Goal: Find specific page/section: Find specific page/section

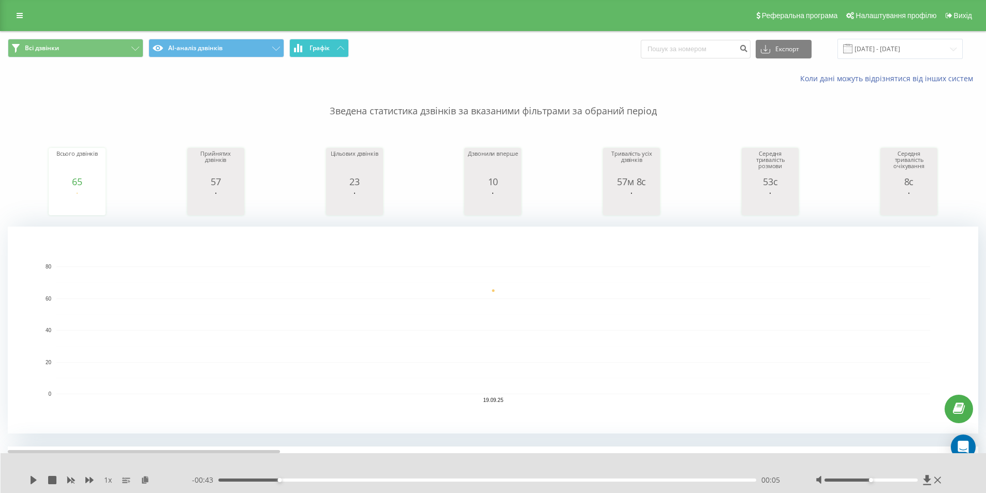
click at [324, 45] on span "Графік" at bounding box center [319, 47] width 20 height 7
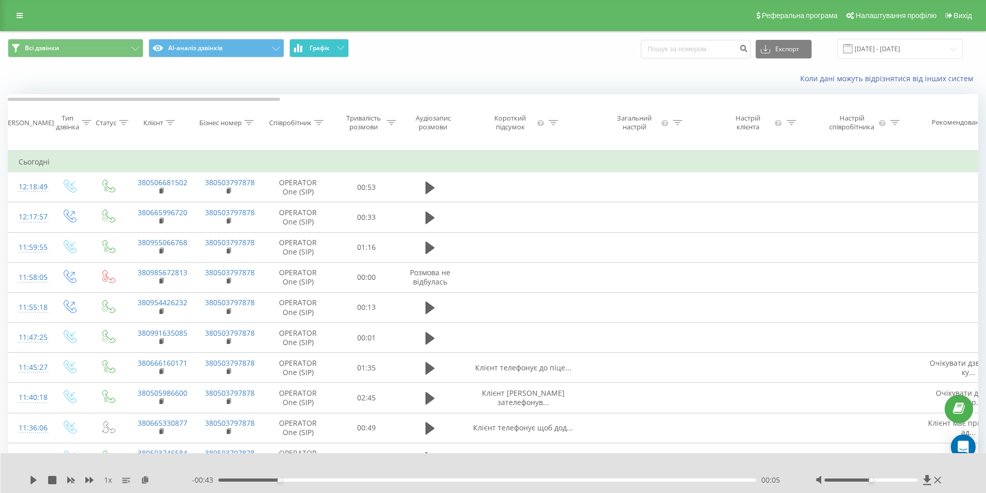
click at [324, 45] on span "Графік" at bounding box center [319, 47] width 20 height 7
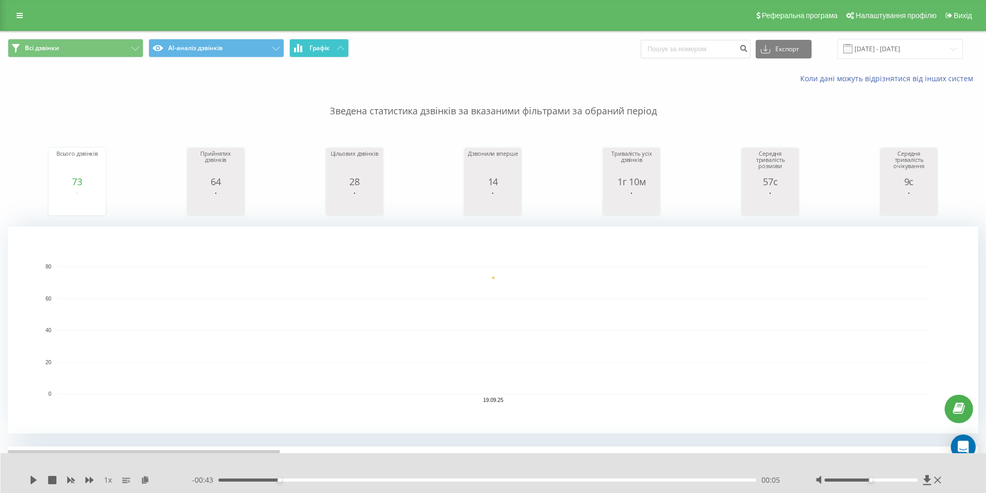
click at [325, 47] on span "Графік" at bounding box center [319, 47] width 20 height 7
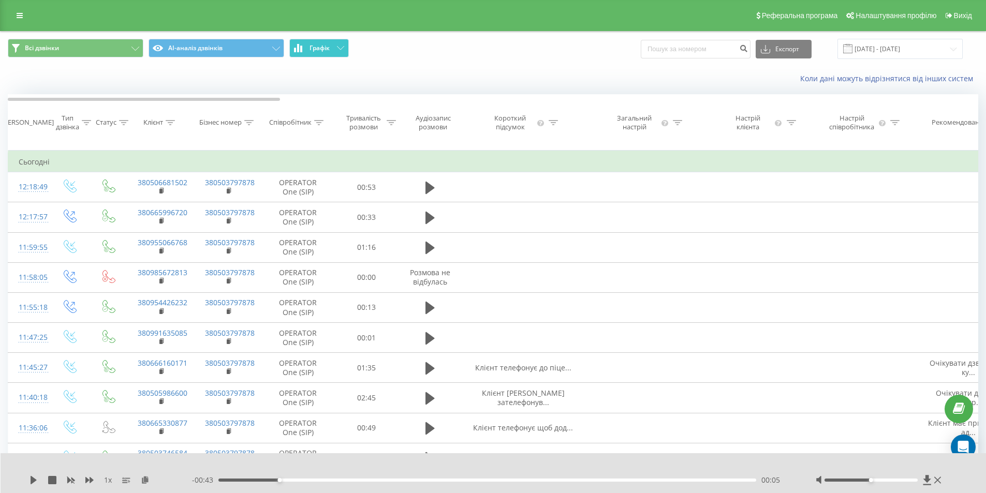
click at [325, 47] on span "Графік" at bounding box center [319, 47] width 20 height 7
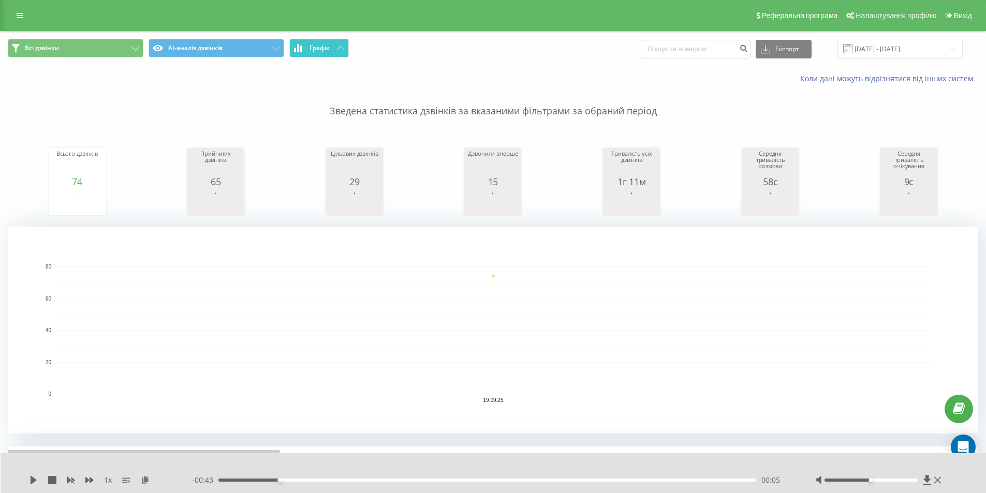
click at [334, 47] on button "Графік" at bounding box center [318, 48] width 59 height 19
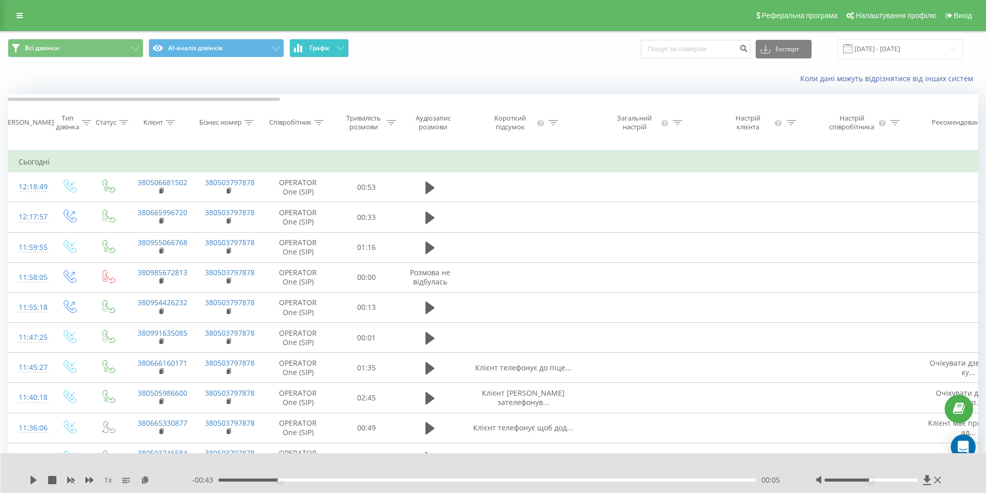
click at [334, 47] on button "Графік" at bounding box center [318, 48] width 59 height 19
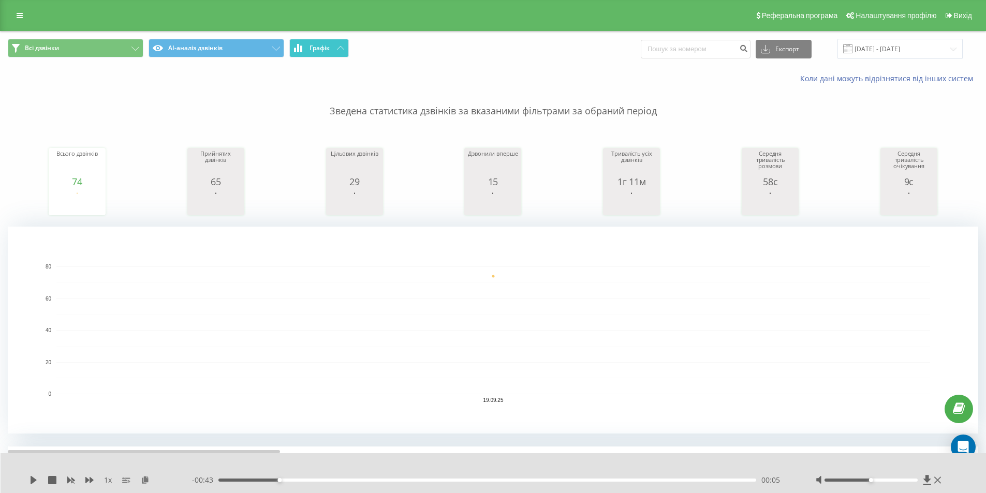
click at [308, 47] on button "Графік" at bounding box center [318, 48] width 59 height 19
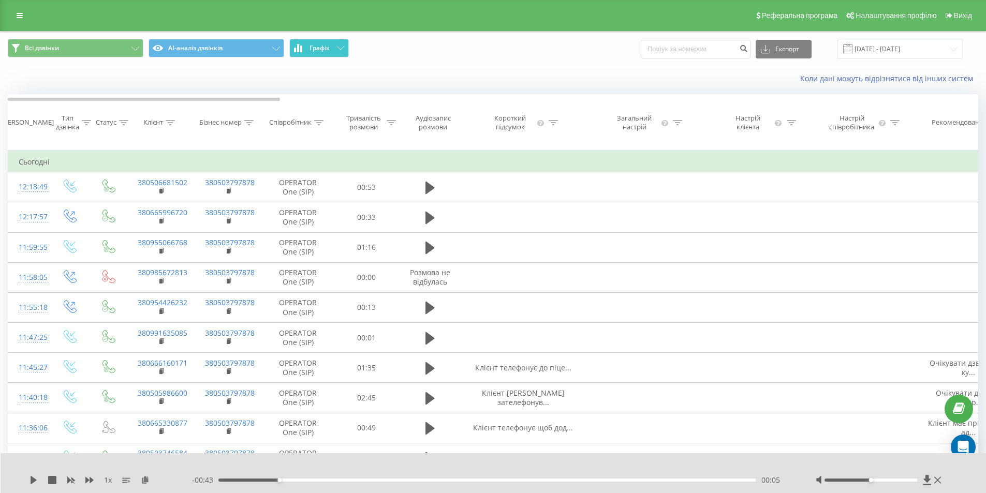
click at [308, 47] on button "Графік" at bounding box center [318, 48] width 59 height 19
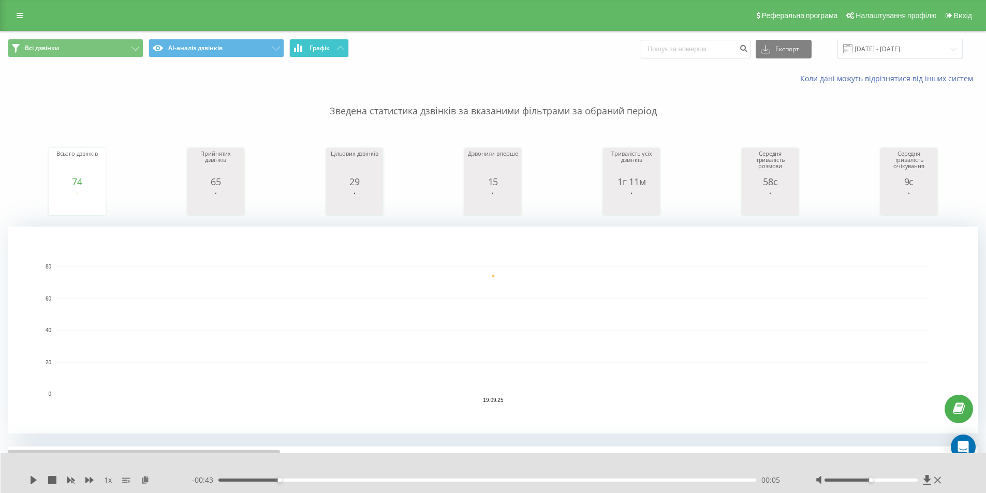
click at [336, 53] on button "Графік" at bounding box center [318, 48] width 59 height 19
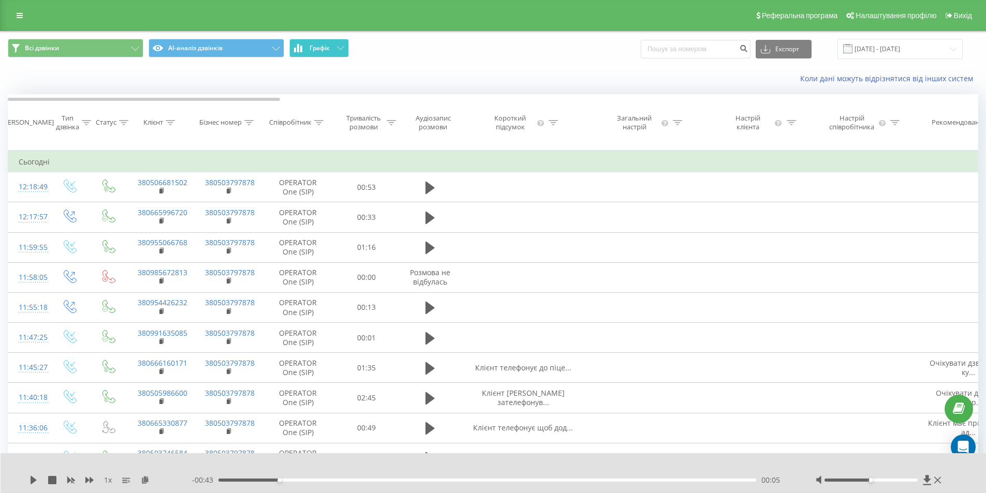
click at [336, 53] on button "Графік" at bounding box center [318, 48] width 59 height 19
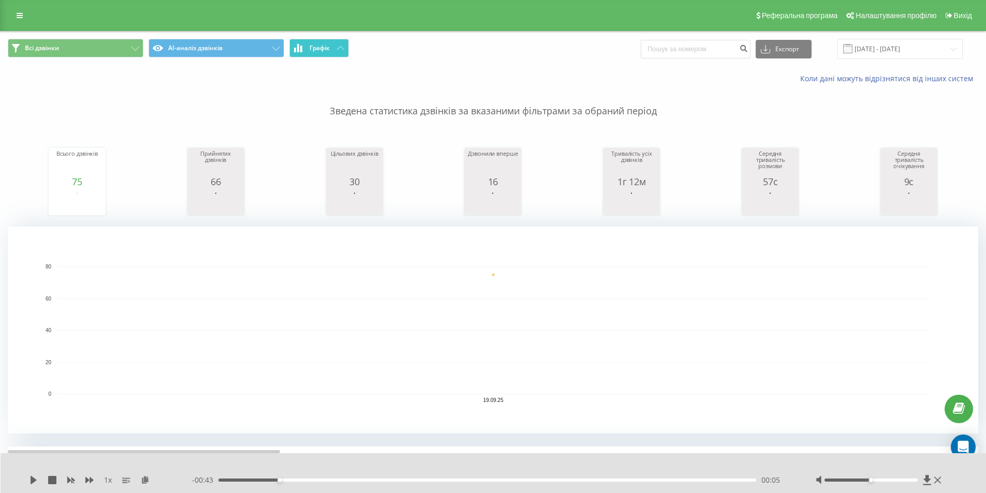
click at [308, 52] on button "Графік" at bounding box center [318, 48] width 59 height 19
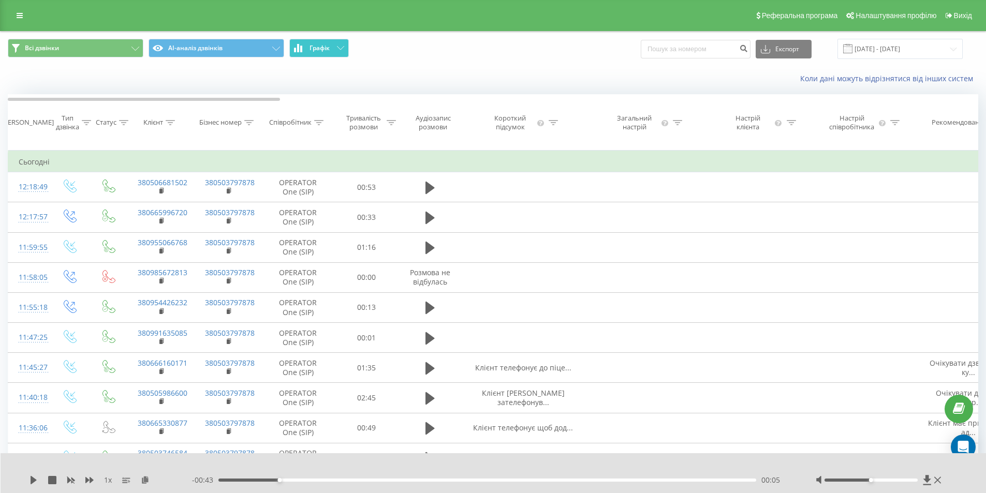
drag, startPoint x: 308, startPoint y: 52, endPoint x: 285, endPoint y: 40, distance: 26.6
click at [306, 51] on button "Графік" at bounding box center [318, 48] width 59 height 19
